Goal: Find specific page/section

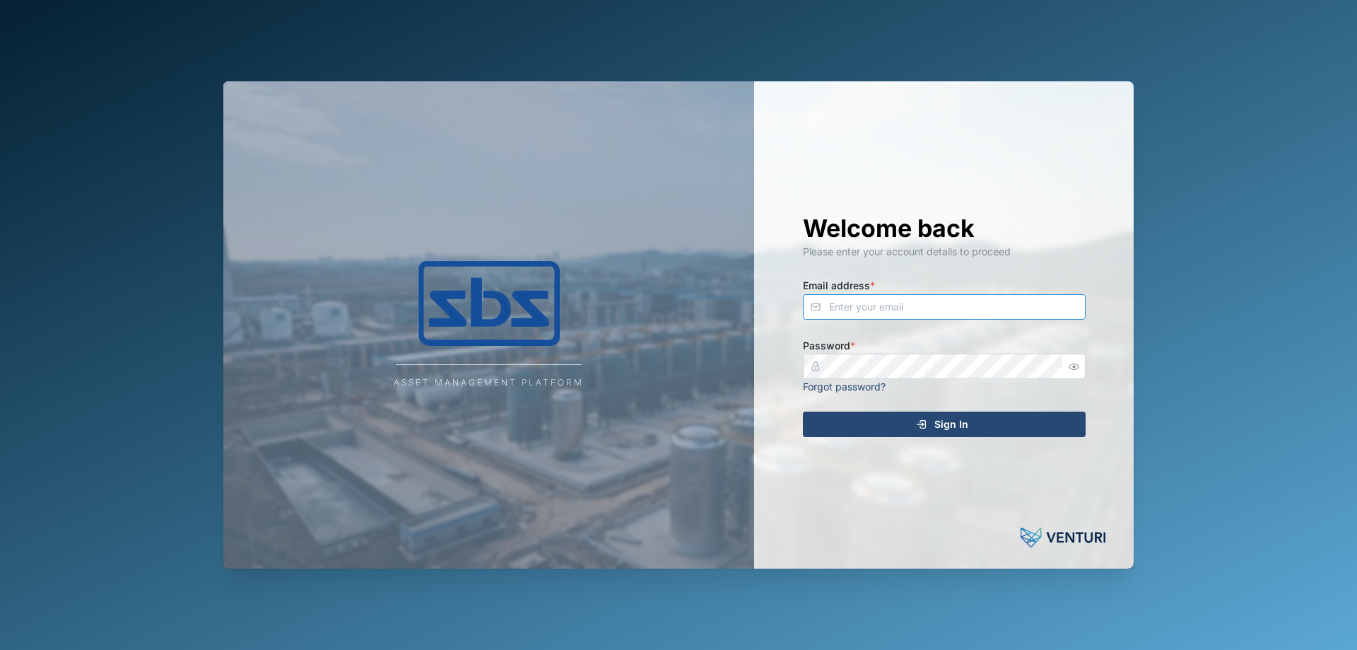
click at [830, 310] on input "Email address *" at bounding box center [944, 306] width 283 height 25
type input "[PERSON_NAME][EMAIL_ADDRESS][DOMAIN_NAME]"
drag, startPoint x: 1006, startPoint y: 430, endPoint x: 1019, endPoint y: 425, distance: 14.3
click at [1005, 430] on div "Sign In" at bounding box center [942, 424] width 260 height 24
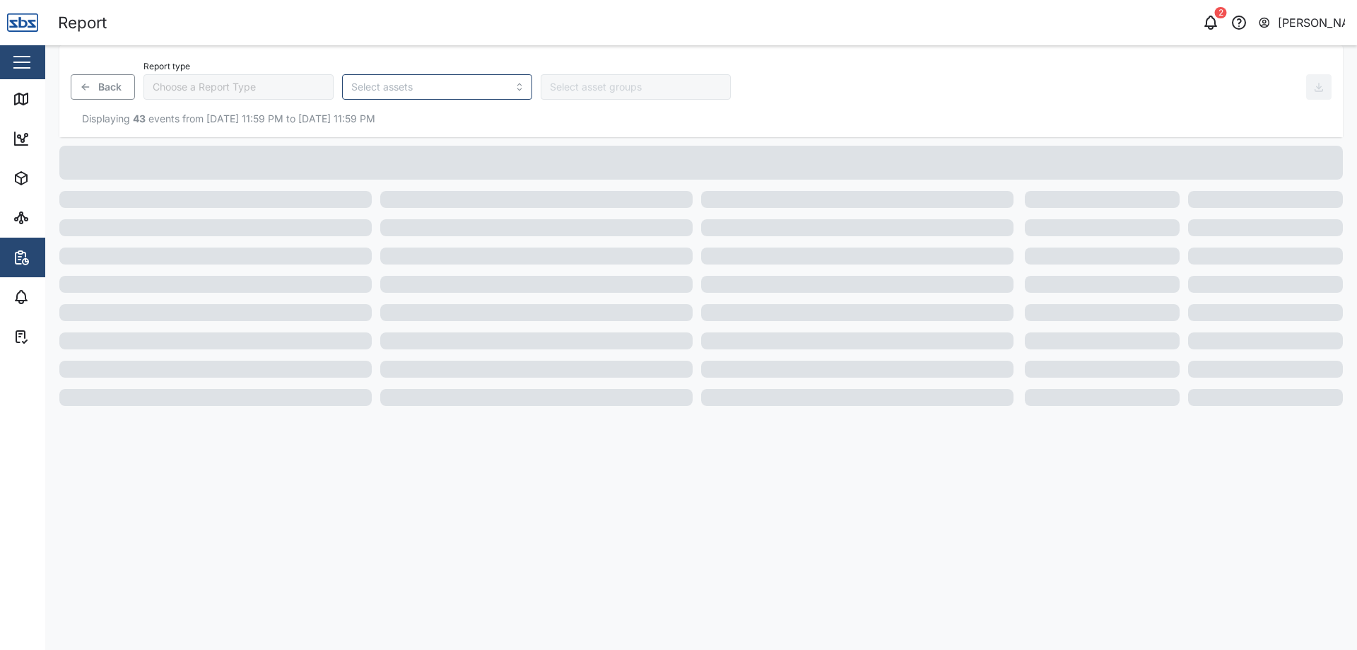
type input "Trip History"
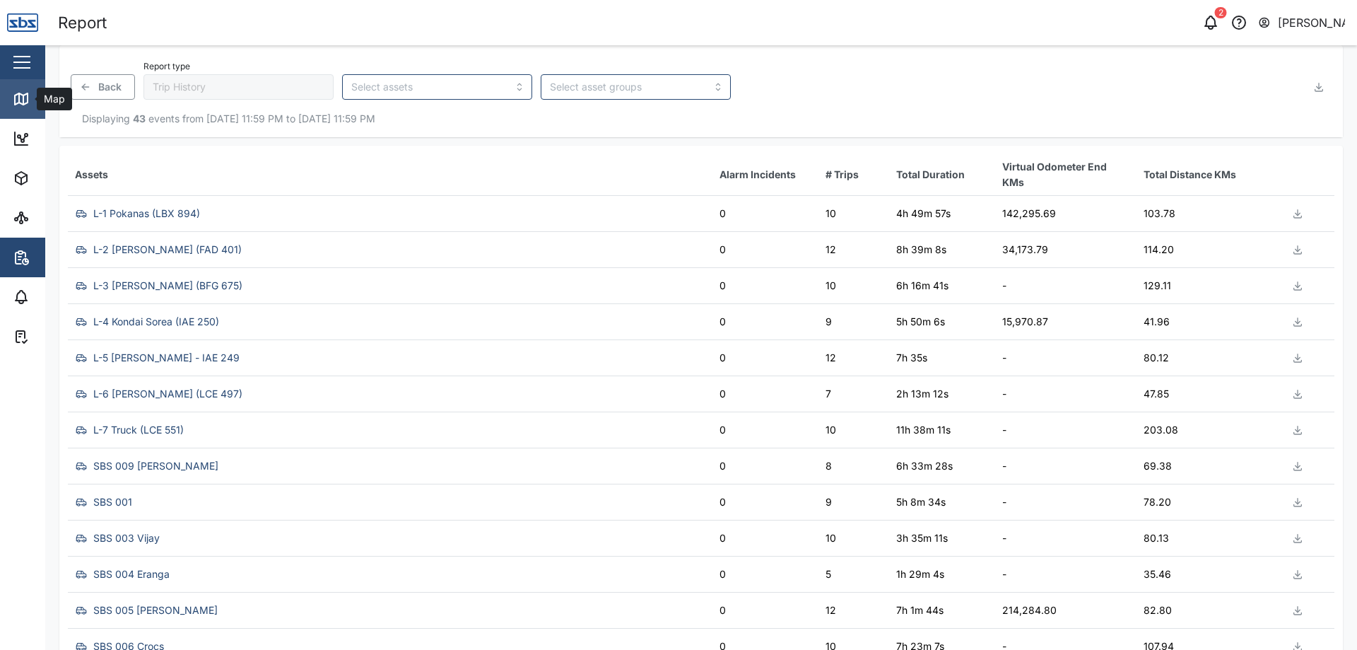
click at [42, 95] on div "Map" at bounding box center [53, 99] width 32 height 16
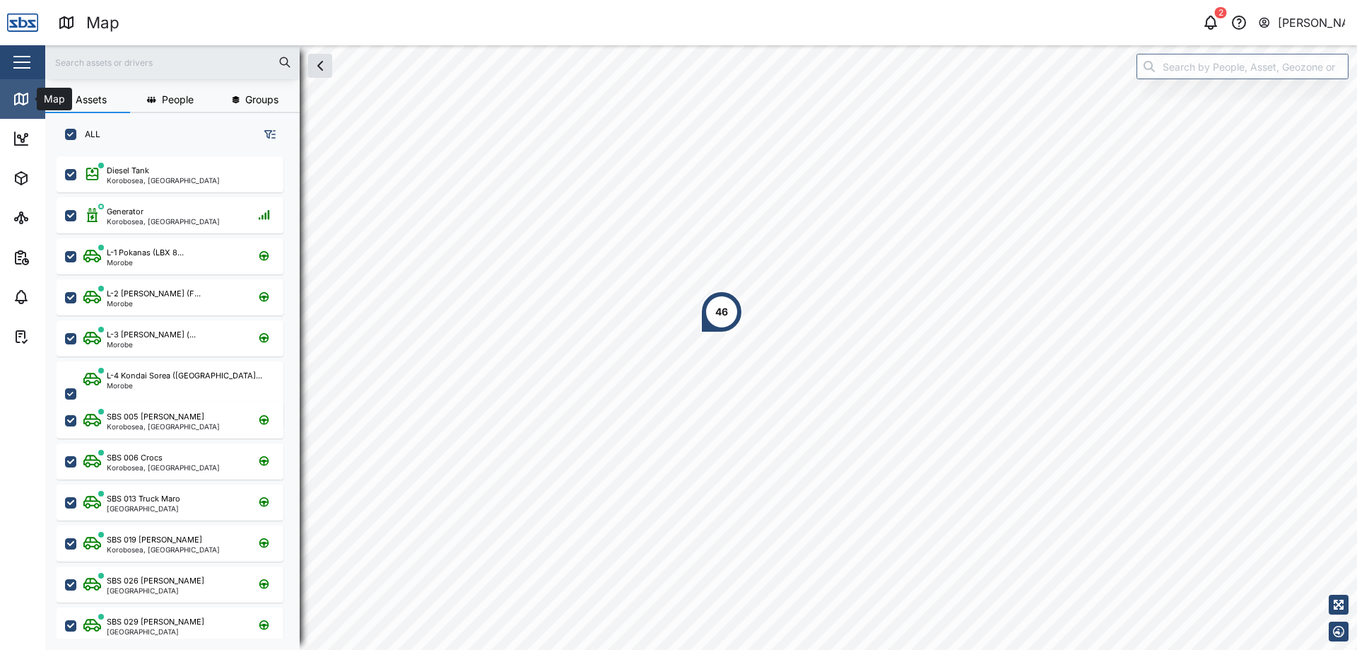
scroll to position [477, 221]
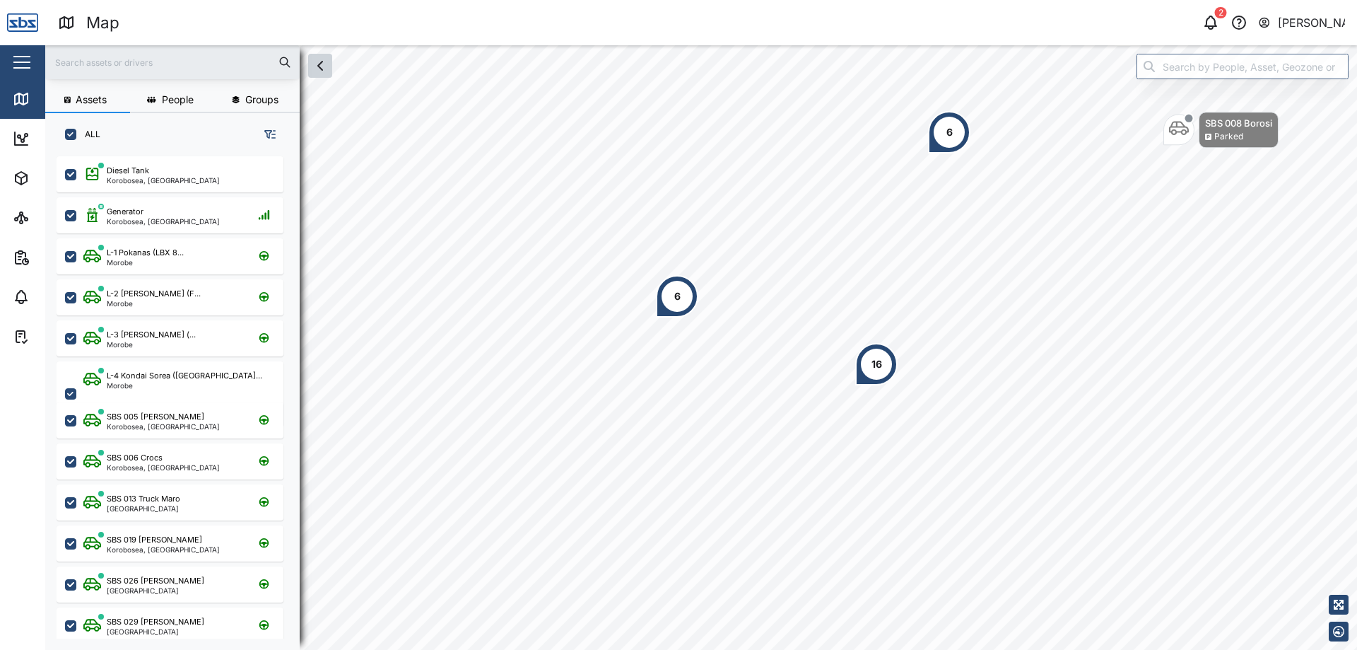
click at [322, 67] on icon "button" at bounding box center [320, 65] width 17 height 17
